Goal: Information Seeking & Learning: Learn about a topic

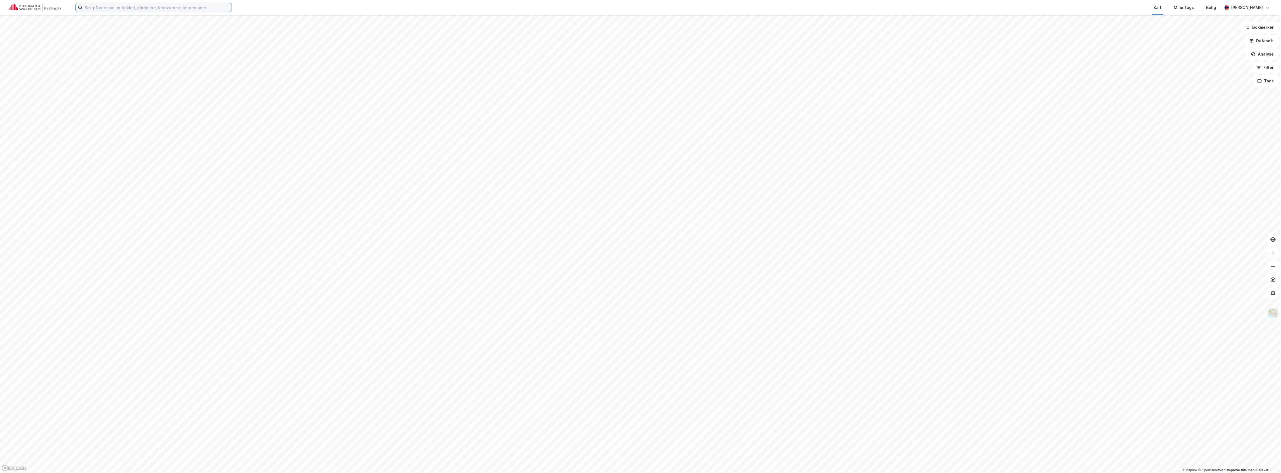
click at [193, 11] on input at bounding box center [156, 7] width 149 height 8
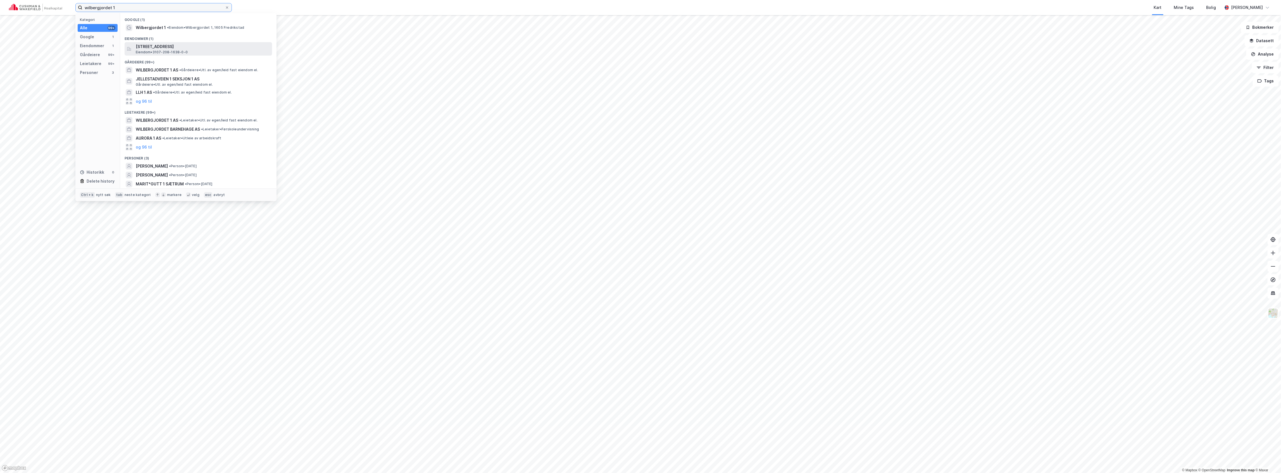
type input "wilbergjordet 1"
click at [166, 46] on span "[STREET_ADDRESS]" at bounding box center [203, 46] width 134 height 7
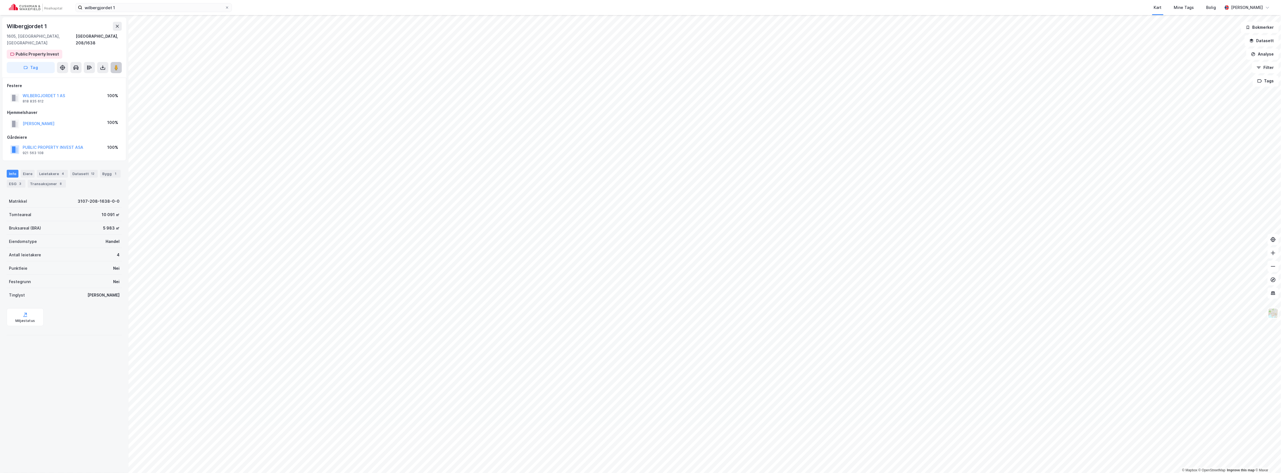
click at [114, 62] on button at bounding box center [116, 67] width 11 height 11
drag, startPoint x: 117, startPoint y: 60, endPoint x: 126, endPoint y: 73, distance: 15.6
click at [117, 65] on image at bounding box center [116, 68] width 3 height 6
